Goal: Register for event/course

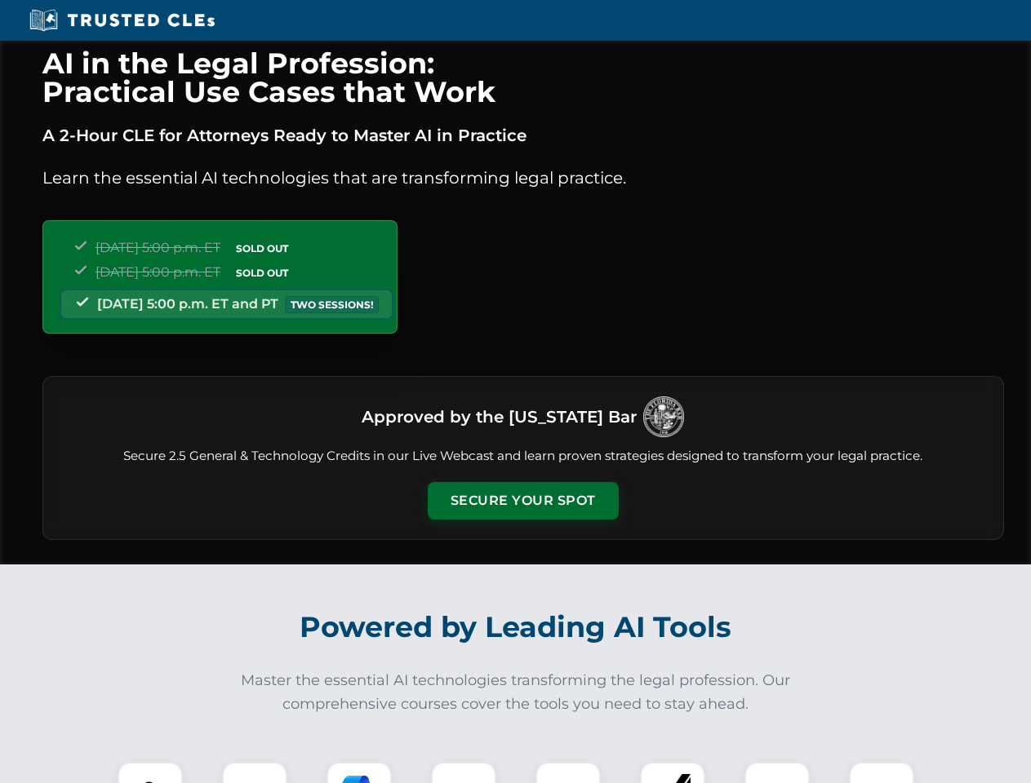
click at [522, 501] on button "Secure Your Spot" at bounding box center [523, 501] width 191 height 38
click at [150, 773] on img at bounding box center [150, 794] width 47 height 47
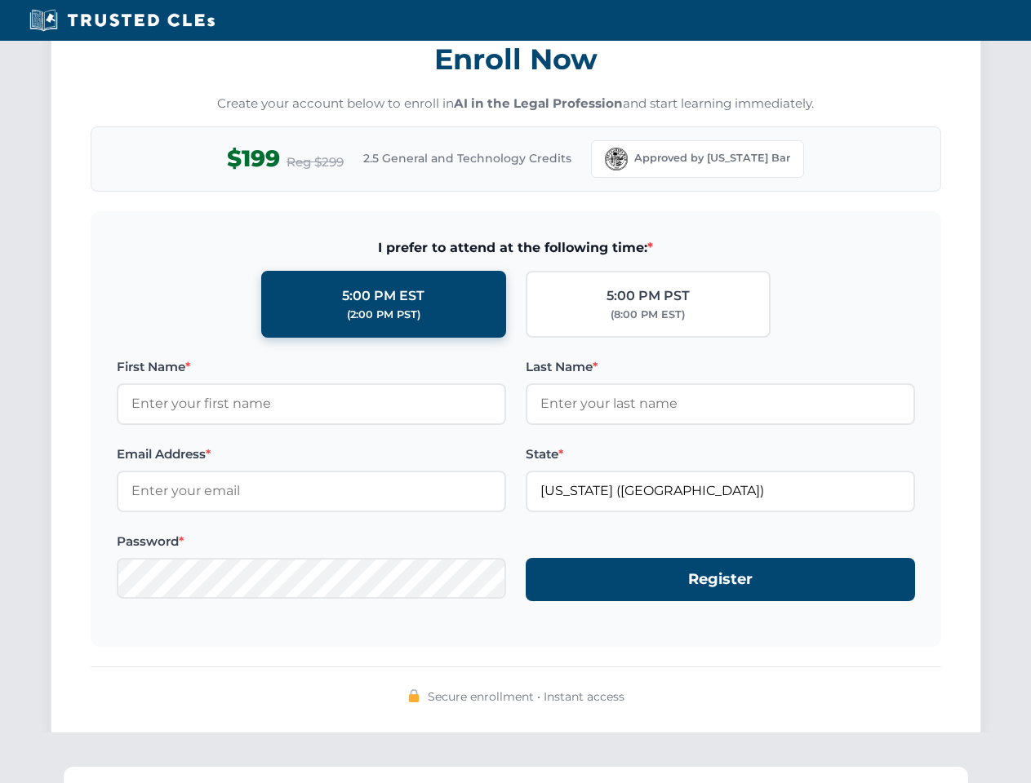
scroll to position [1602, 0]
